Goal: Task Accomplishment & Management: Manage account settings

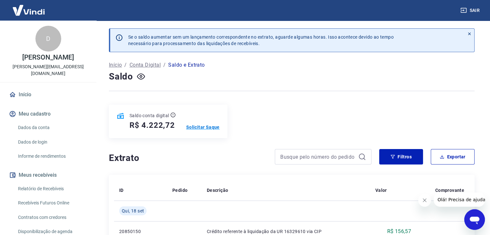
click at [200, 124] on div "Saldo conta digital R$ 4.222,72 Solicitar Saque" at bounding box center [168, 122] width 119 height 34
click at [200, 124] on p "Solicitar Saque" at bounding box center [203, 127] width 34 height 6
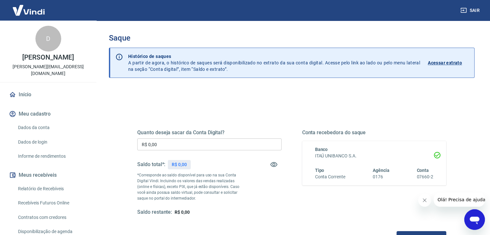
click at [190, 142] on input "R$ 0,00" at bounding box center [209, 145] width 144 height 12
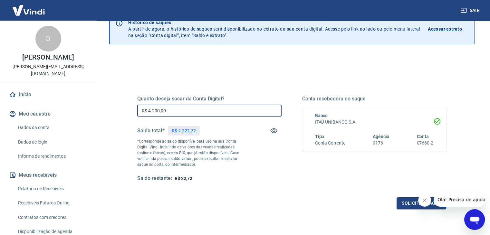
scroll to position [54, 0]
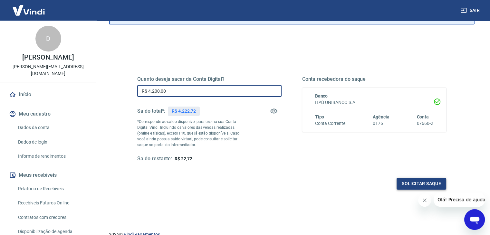
type input "R$ 4.200,00"
click at [430, 184] on button "Solicitar saque" at bounding box center [422, 184] width 50 height 12
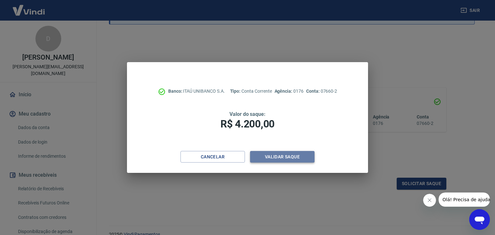
click at [305, 158] on button "Validar saque" at bounding box center [282, 157] width 64 height 12
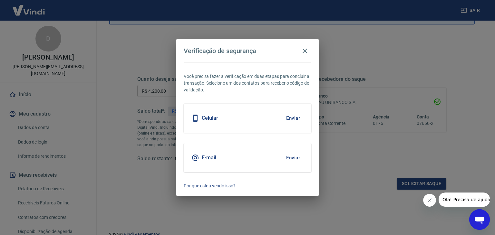
click at [292, 119] on button "Enviar" at bounding box center [293, 119] width 21 height 14
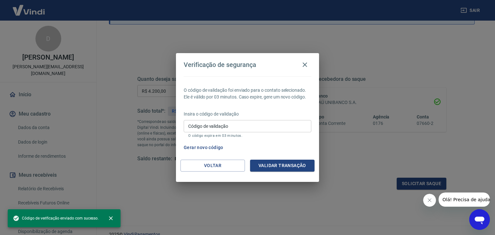
click at [233, 127] on input "Código de validação" at bounding box center [248, 126] width 128 height 12
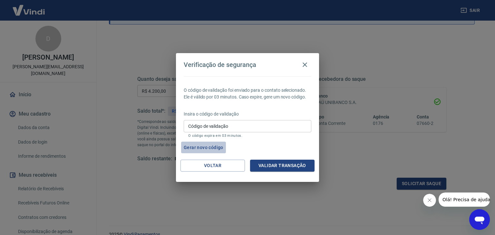
click at [215, 147] on button "Gerar novo código" at bounding box center [203, 148] width 45 height 12
click at [229, 123] on input "Código de validação" at bounding box center [248, 126] width 128 height 12
click at [302, 66] on icon "button" at bounding box center [305, 65] width 8 height 8
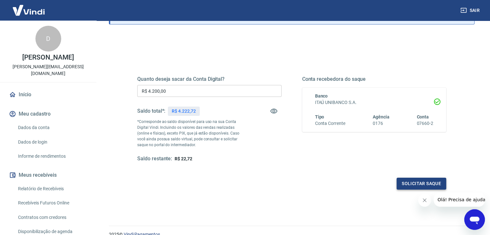
click at [417, 182] on button "Solicitar saque" at bounding box center [422, 184] width 50 height 12
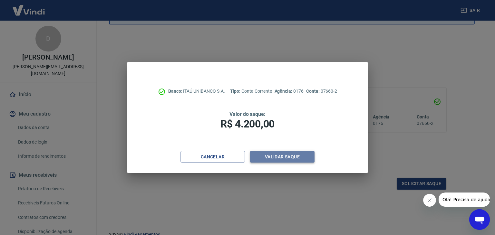
click at [269, 155] on button "Validar saque" at bounding box center [282, 157] width 64 height 12
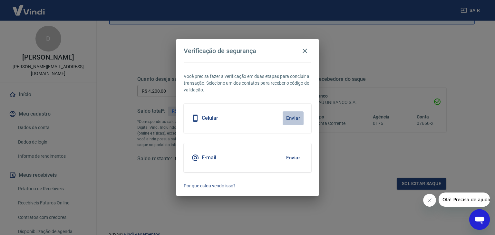
click at [296, 120] on button "Enviar" at bounding box center [293, 119] width 21 height 14
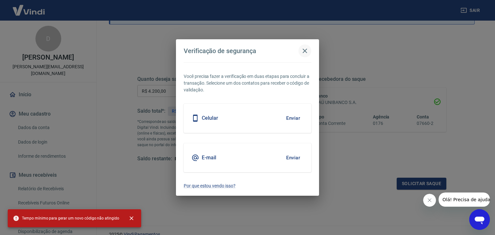
click at [305, 52] on icon "button" at bounding box center [305, 51] width 8 height 8
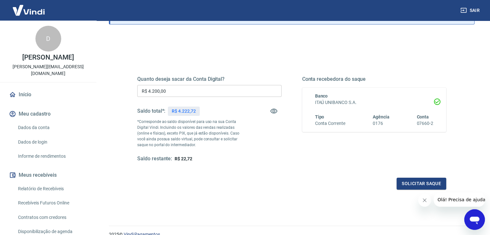
click at [46, 89] on link "Início" at bounding box center [48, 95] width 81 height 14
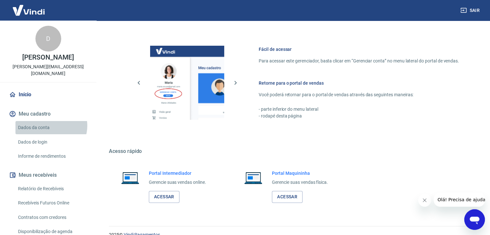
click at [51, 121] on link "Dados da conta" at bounding box center [51, 127] width 73 height 13
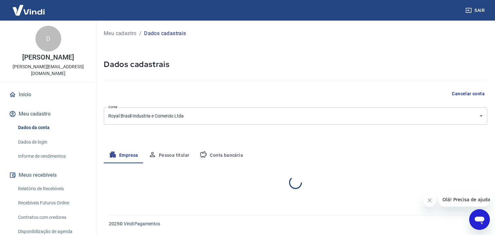
select select "SP"
select select "business"
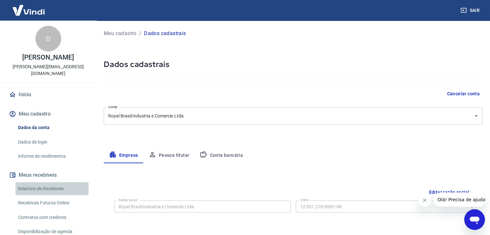
click at [55, 182] on link "Relatório de Recebíveis" at bounding box center [51, 188] width 73 height 13
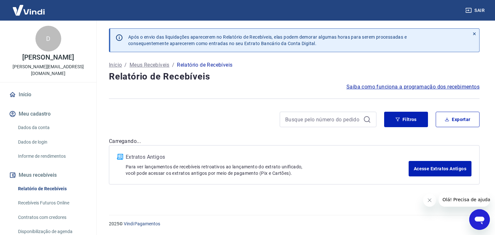
click at [58, 197] on link "Recebíveis Futuros Online" at bounding box center [51, 203] width 73 height 13
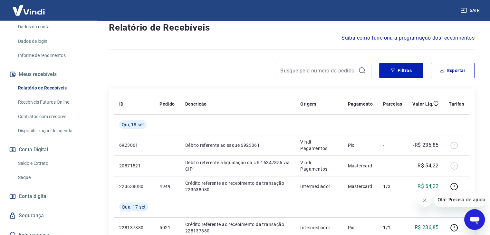
scroll to position [107, 0]
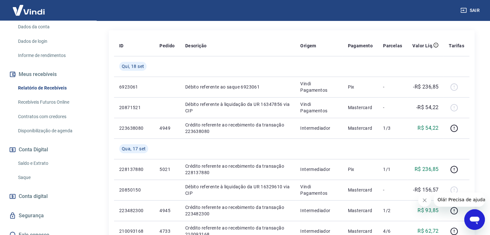
click at [52, 157] on link "Saldo e Extrato" at bounding box center [51, 163] width 73 height 13
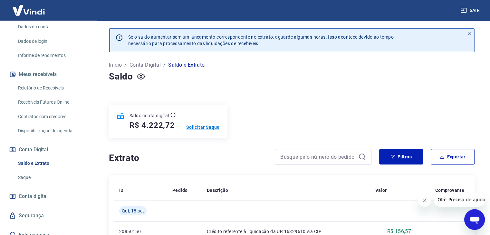
click at [196, 127] on p "Solicitar Saque" at bounding box center [203, 127] width 34 height 6
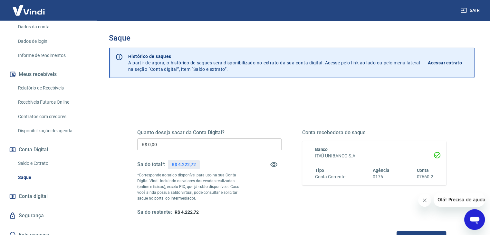
click at [193, 147] on input "R$ 0,00" at bounding box center [209, 145] width 144 height 12
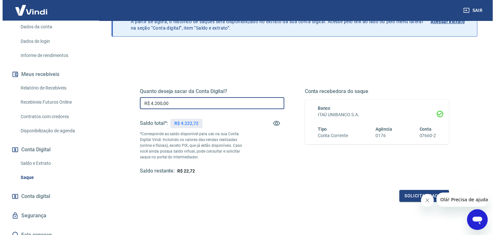
scroll to position [54, 0]
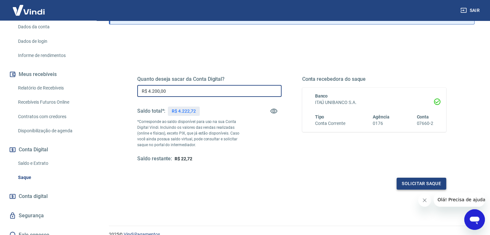
type input "R$ 4.200,00"
click at [429, 184] on button "Solicitar saque" at bounding box center [422, 184] width 50 height 12
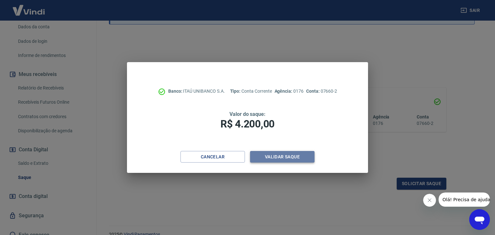
click at [289, 155] on button "Validar saque" at bounding box center [282, 157] width 64 height 12
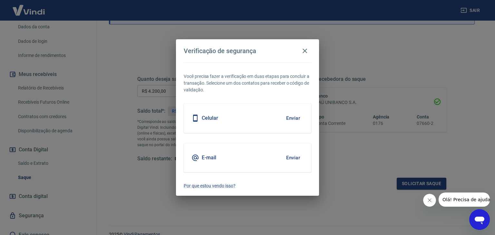
click at [297, 117] on button "Enviar" at bounding box center [293, 119] width 21 height 14
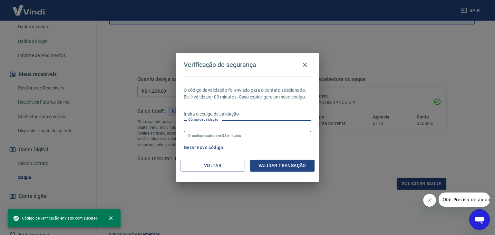
click at [242, 128] on input "Código de validação" at bounding box center [248, 126] width 128 height 12
